Goal: Check status: Check status

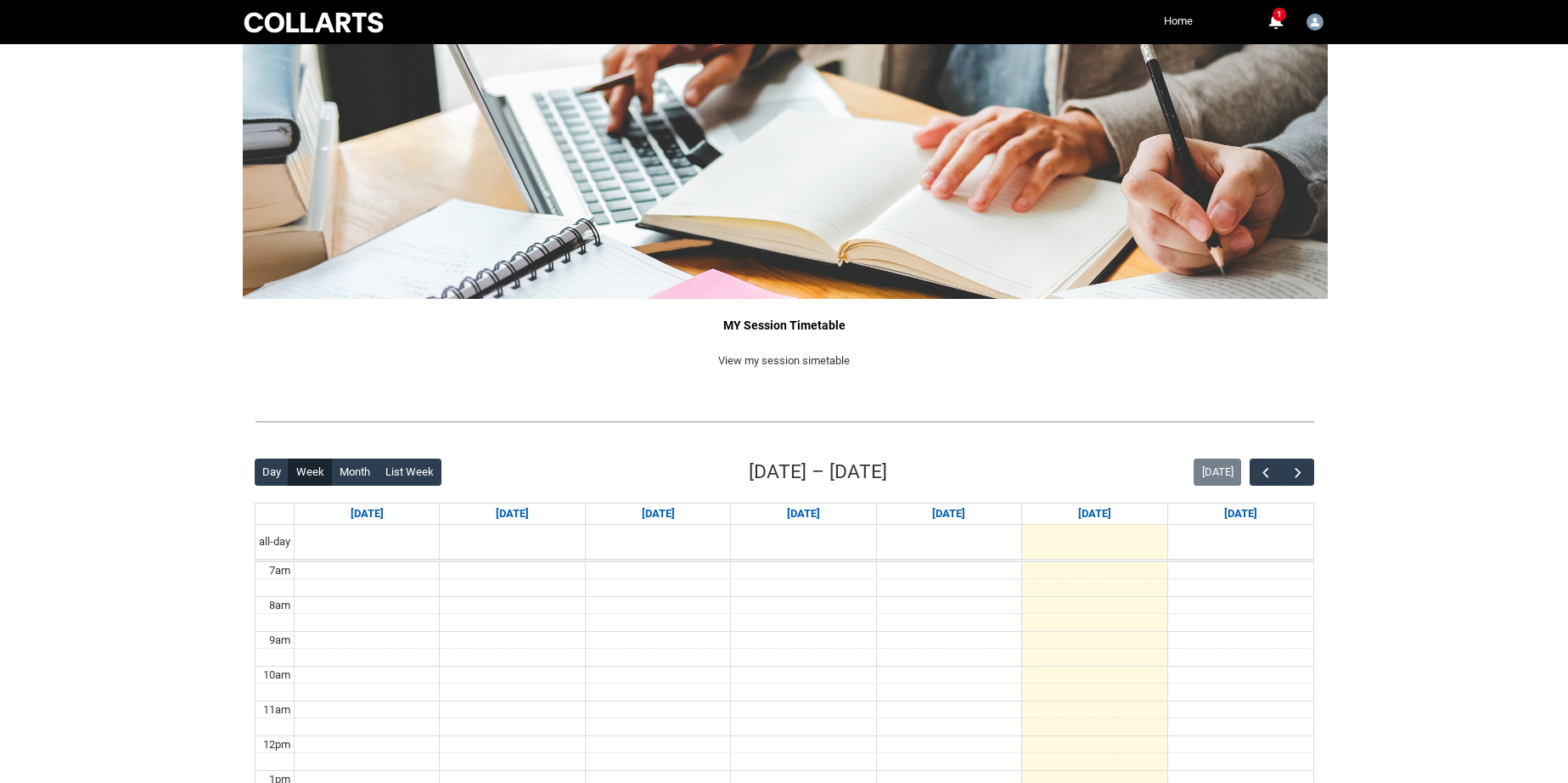
click at [1181, 16] on link "Home" at bounding box center [1178, 22] width 37 height 26
click at [1303, 472] on span "button" at bounding box center [1298, 473] width 17 height 17
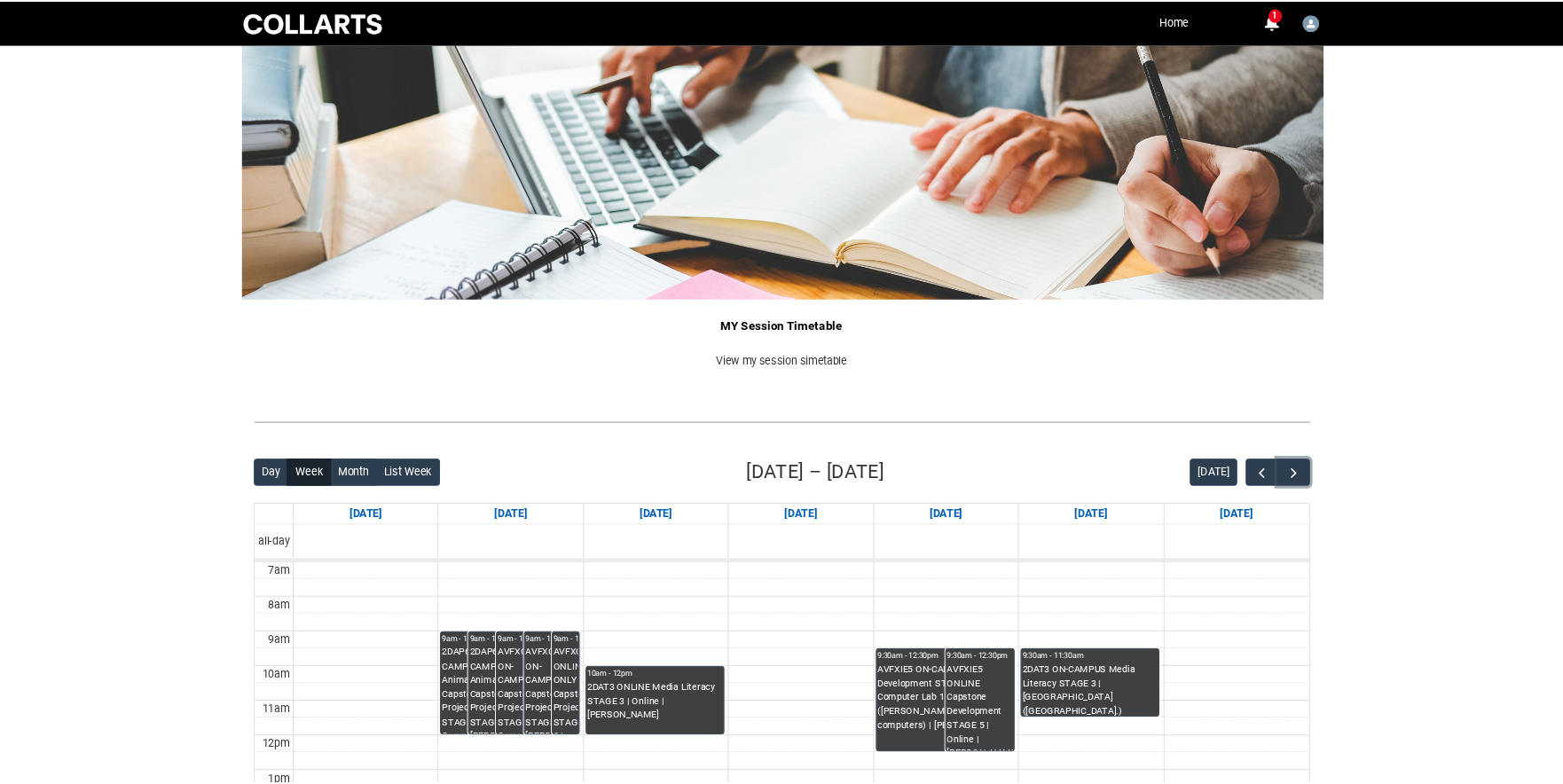
scroll to position [321, 0]
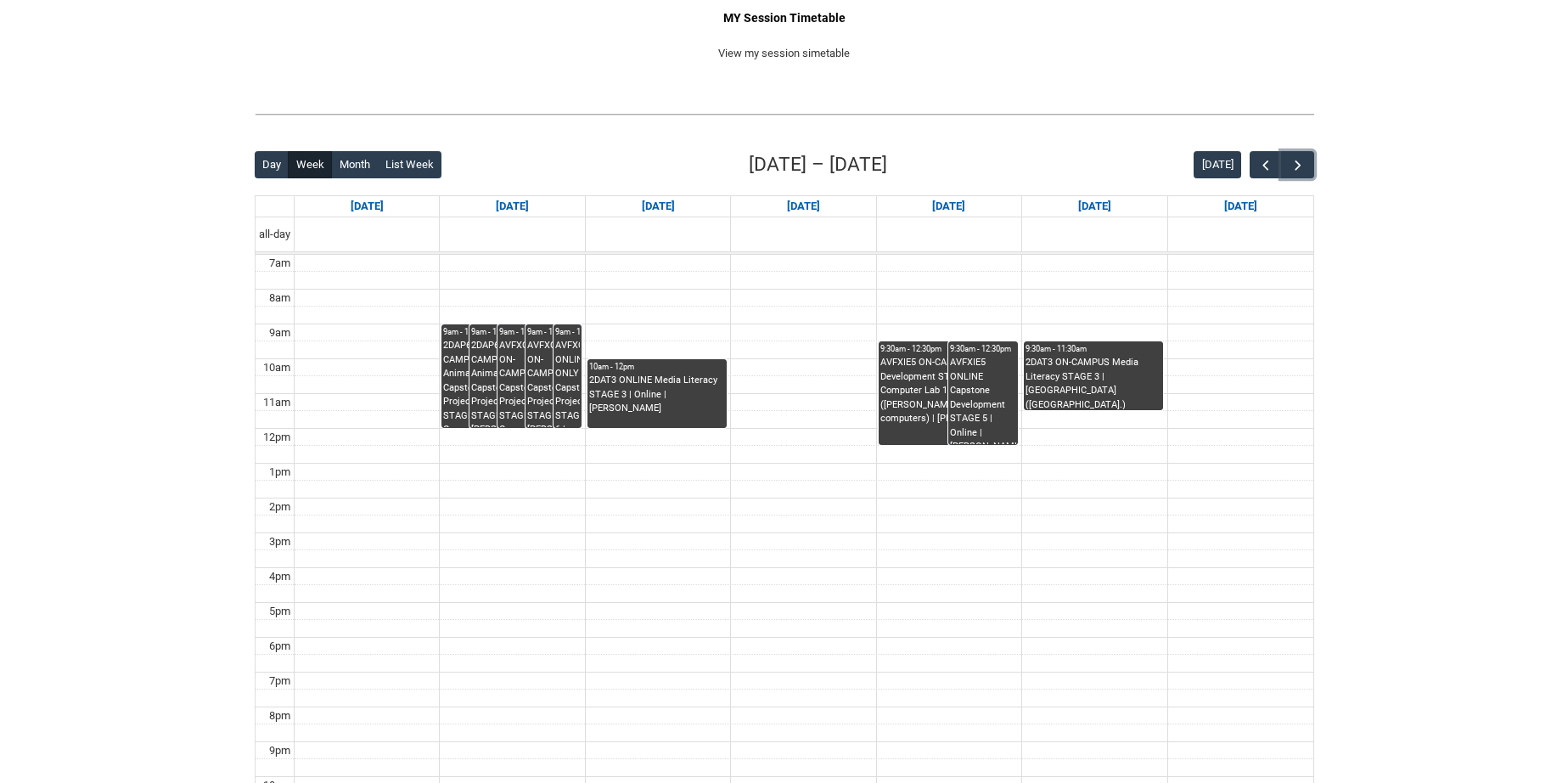
click at [454, 373] on div "2DAP6 ON-CAMPUS Animation Capstone Project STAGE 6 | Computer Lab 1 ([PERSON_NA…" at bounding box center [469, 383] width 53 height 88
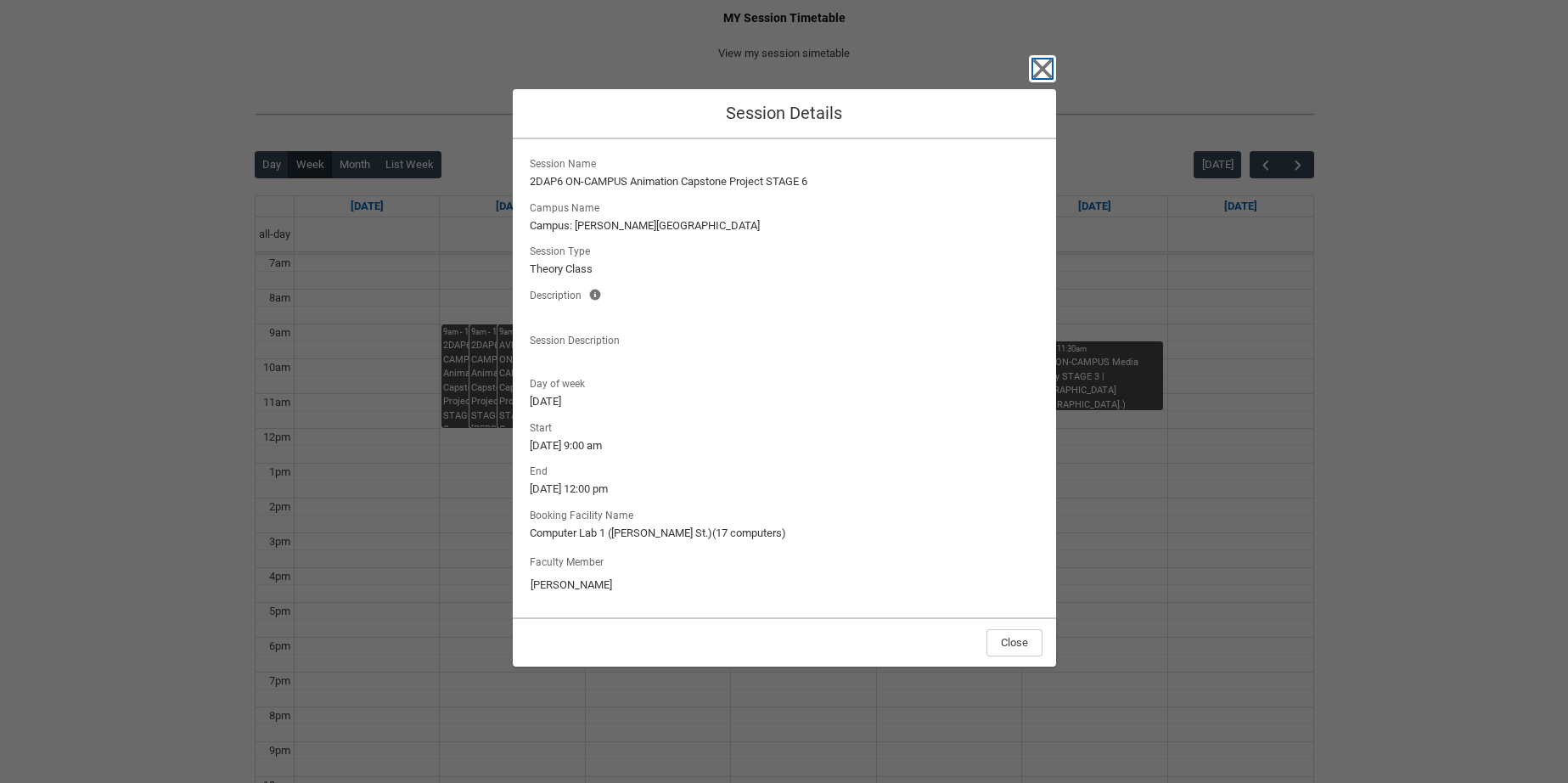
click at [1051, 61] on icon "button" at bounding box center [1042, 69] width 20 height 20
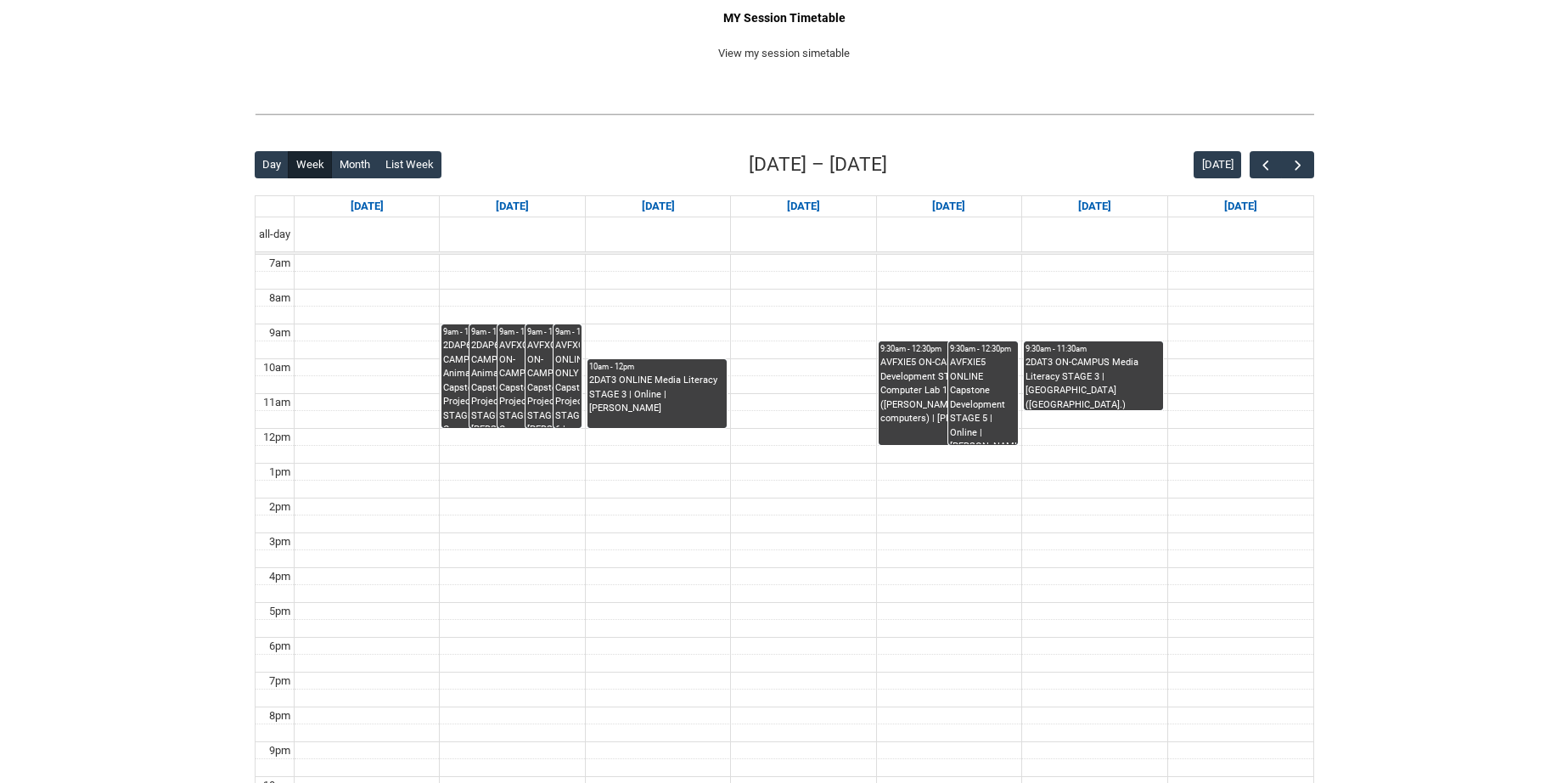
click at [485, 366] on div "2DAP6 ON-CAMPUS Animation Capstone Project STAGE 6 | [PERSON_NAME] ([PERSON_NAM…" at bounding box center [497, 383] width 53 height 88
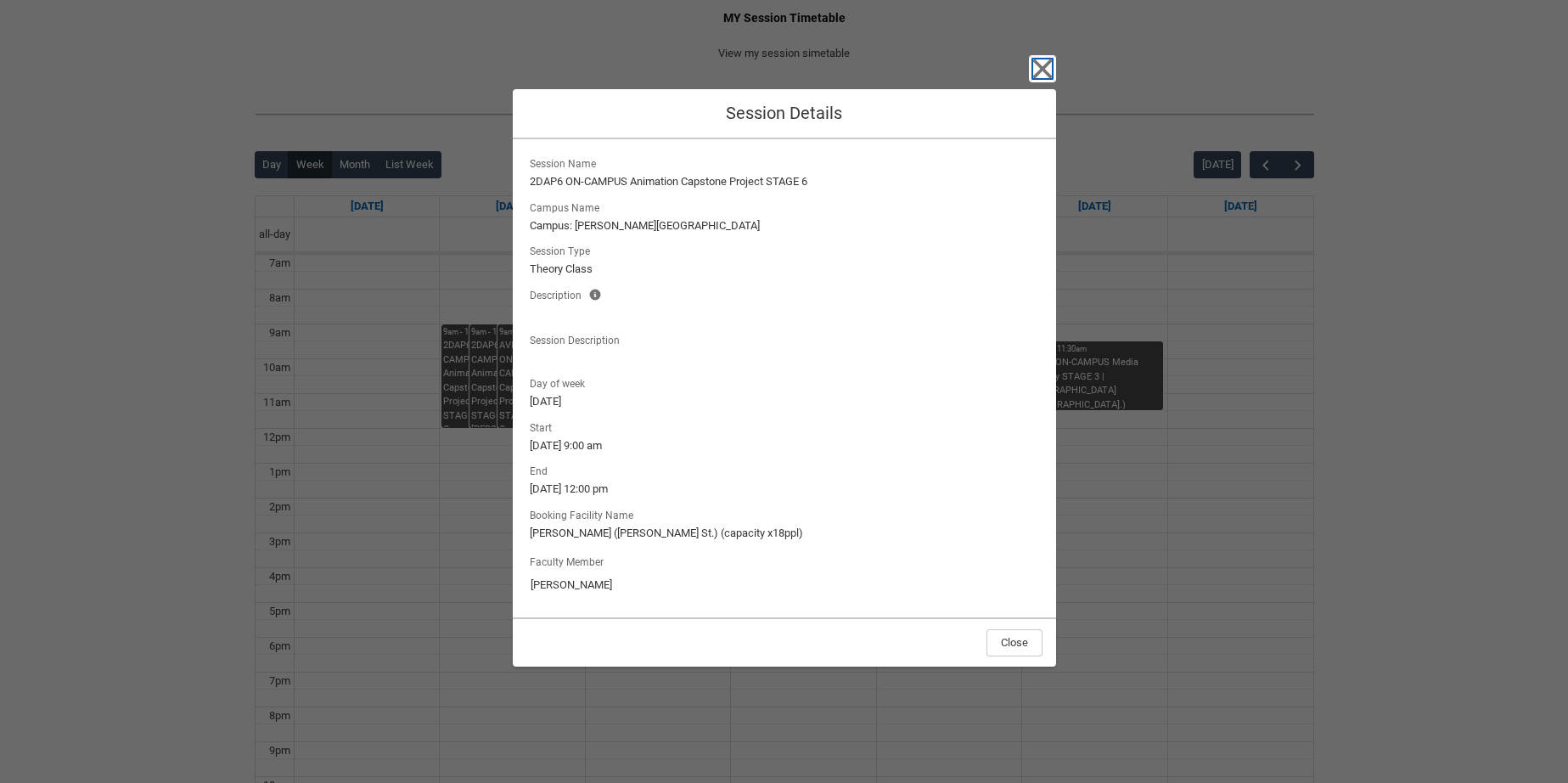
click at [1040, 70] on icon "button" at bounding box center [1042, 69] width 20 height 20
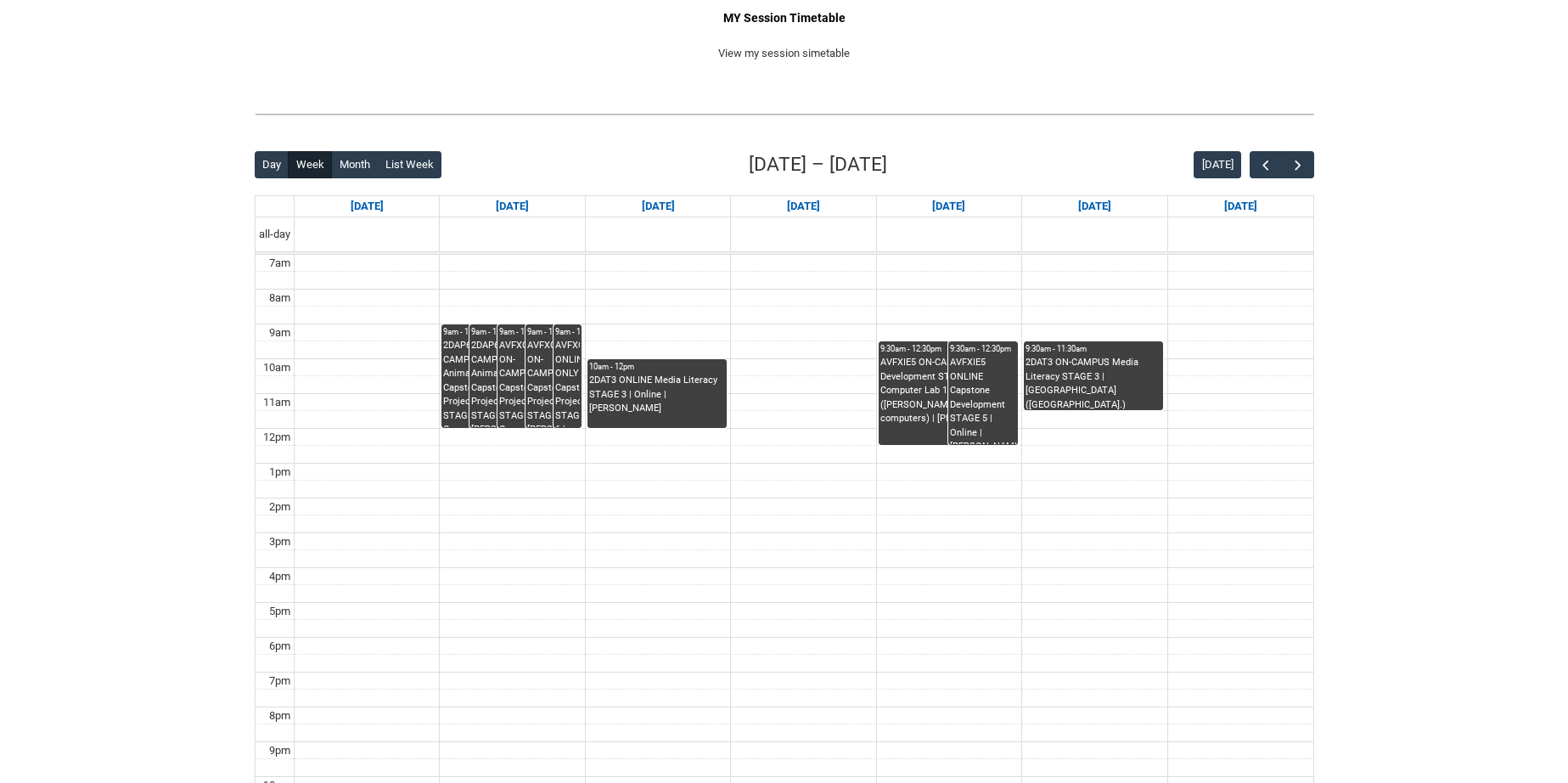
click at [905, 422] on div "AVFXIE5 ON-CAMPUS Capstone Development STAGE 5 | Computer Lab 1 ([PERSON_NAME] …" at bounding box center [948, 399] width 135 height 88
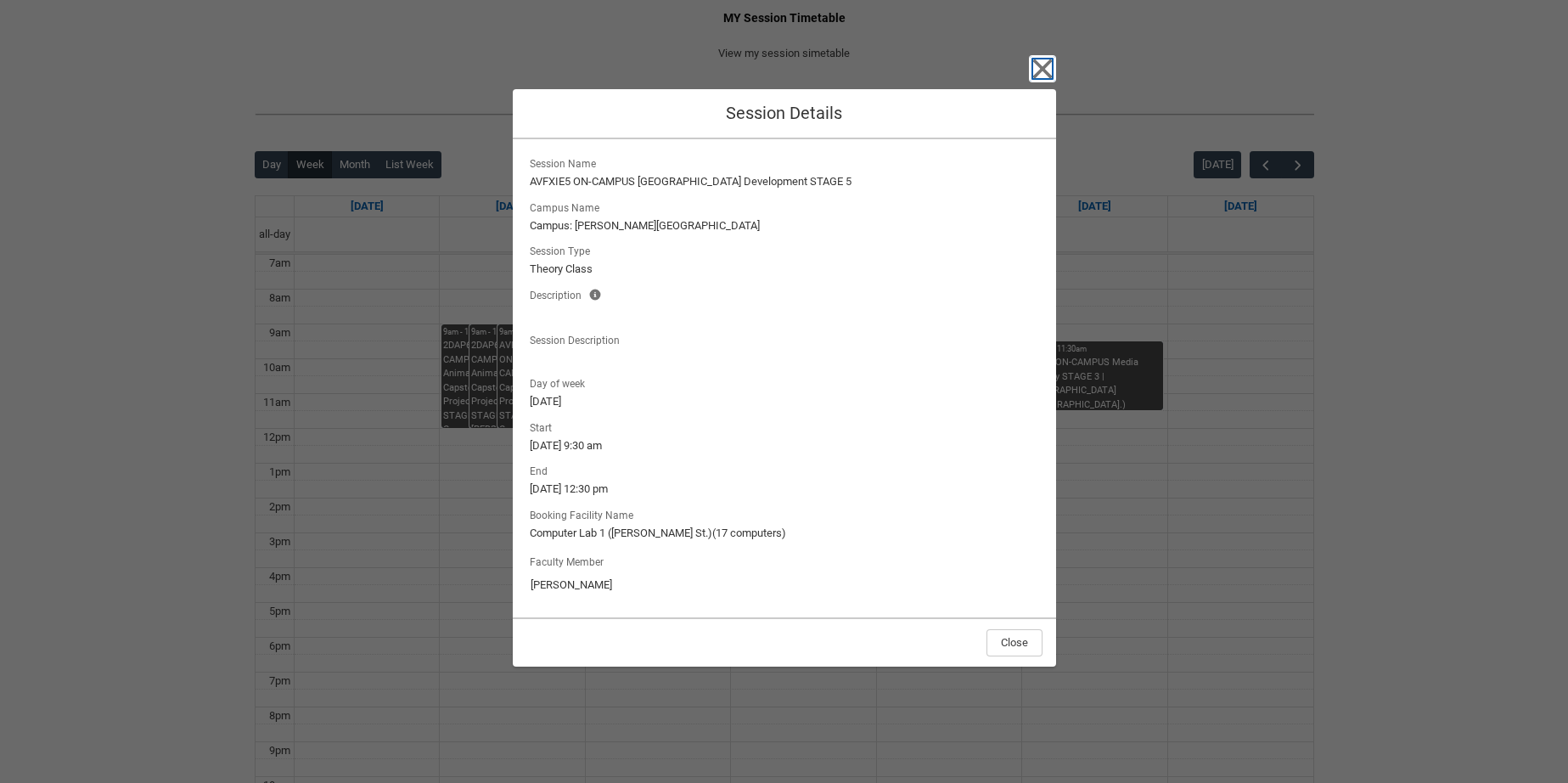
click at [1039, 68] on icon "button" at bounding box center [1042, 69] width 20 height 20
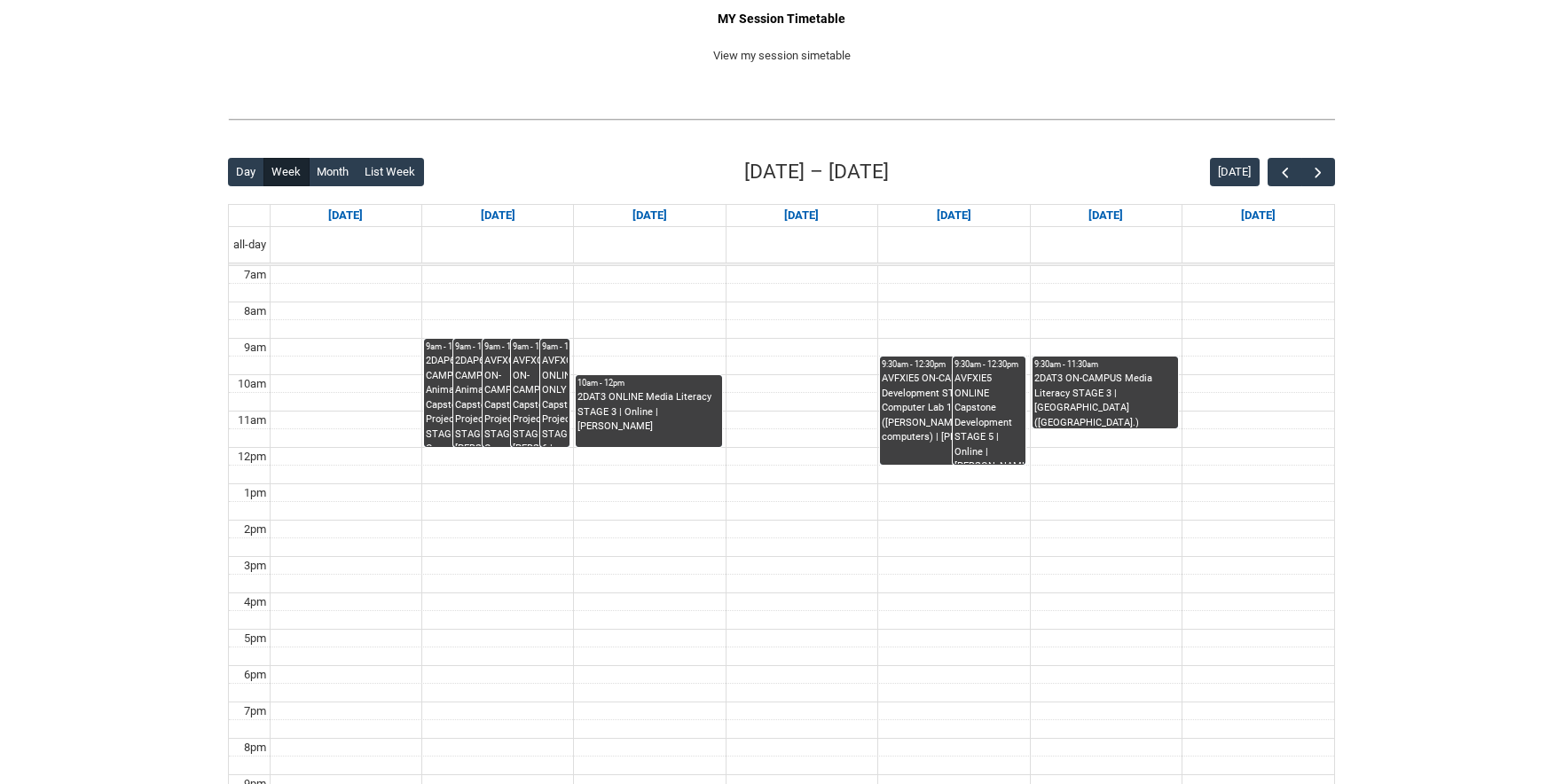
scroll to position [0, 0]
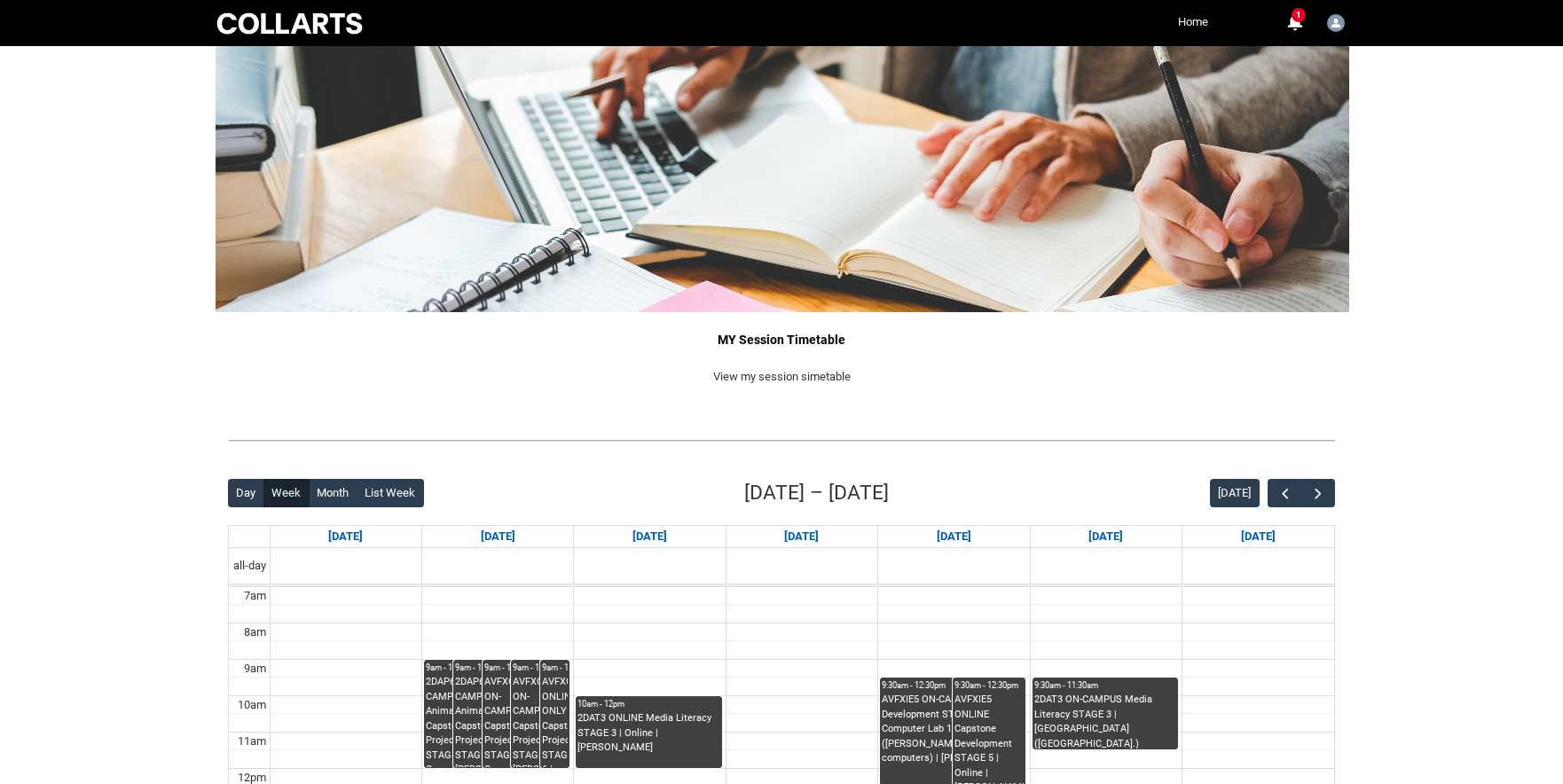
click at [1189, 22] on link "Home" at bounding box center [1193, 23] width 39 height 27
